Goal: Information Seeking & Learning: Learn about a topic

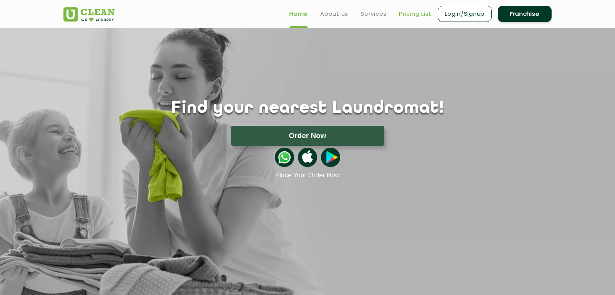
click at [401, 13] on link "Pricing List" at bounding box center [415, 13] width 33 height 9
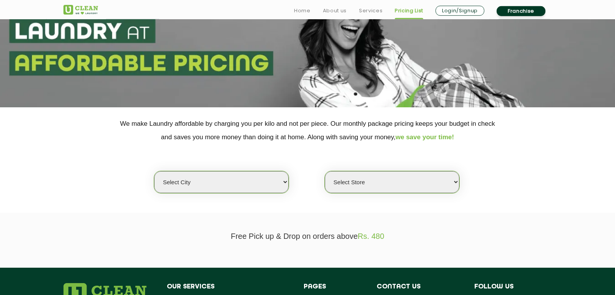
scroll to position [121, 0]
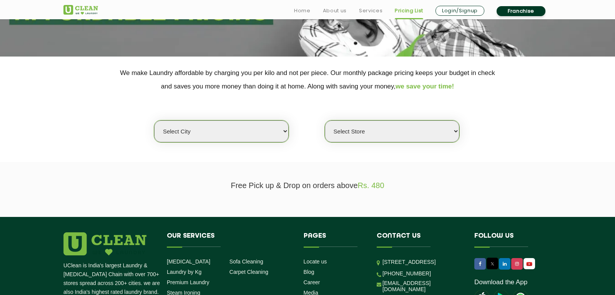
click at [154, 120] on select "Select city [GEOGRAPHIC_DATA] [GEOGRAPHIC_DATA] [GEOGRAPHIC_DATA] [GEOGRAPHIC_D…" at bounding box center [221, 131] width 134 height 22
select select "16"
click option "[GEOGRAPHIC_DATA]" at bounding box center [0, 0] width 0 height 0
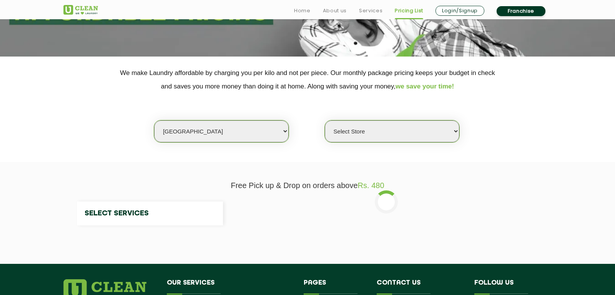
select select "0"
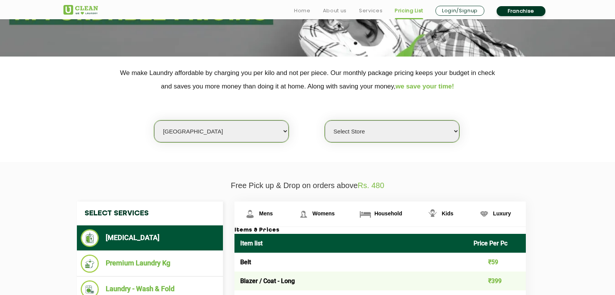
click at [325, 120] on select "Select Store UClean Powai UClean Deonar UClean LBS Marg UClean Chembur UClean W…" at bounding box center [392, 131] width 134 height 22
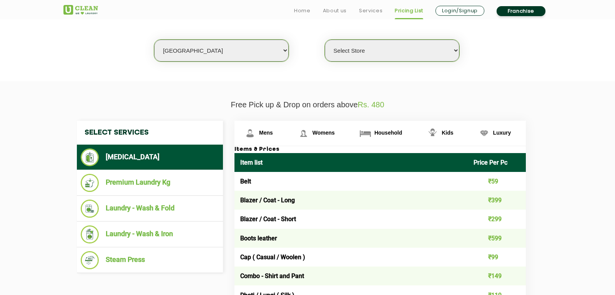
scroll to position [242, 0]
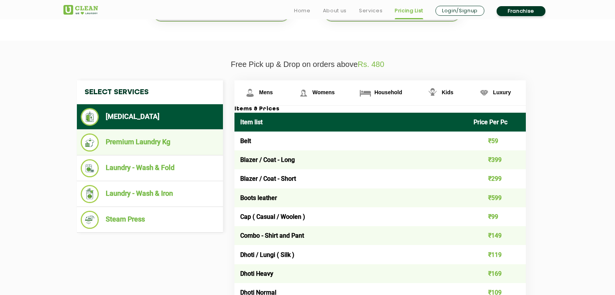
click at [132, 139] on li "Premium Laundry Kg" at bounding box center [150, 142] width 138 height 18
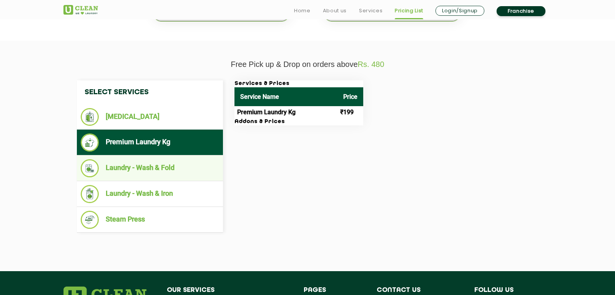
click at [143, 173] on li "Laundry - Wash & Fold" at bounding box center [150, 168] width 138 height 18
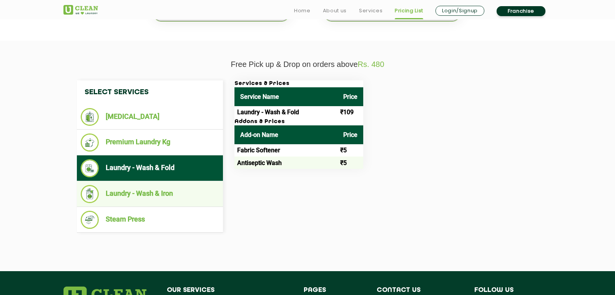
click at [151, 194] on li "Laundry - Wash & Iron" at bounding box center [150, 194] width 138 height 18
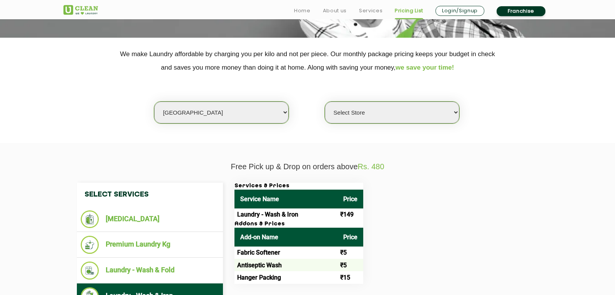
scroll to position [161, 0]
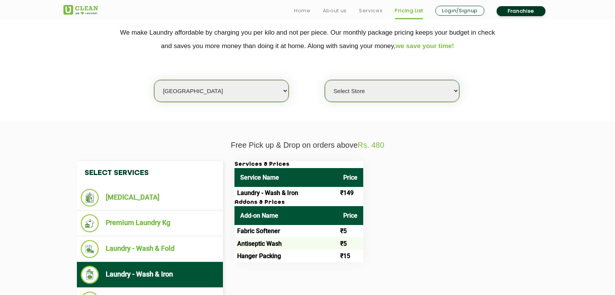
click at [325, 80] on select "Select Store UClean Powai UClean Deonar UClean LBS Marg UClean Chembur UClean W…" at bounding box center [392, 91] width 134 height 22
click at [487, 195] on div "Services & Prices Service Name Price Laundry - Wash & Iron ₹149 Addons & Prices…" at bounding box center [386, 211] width 315 height 101
